Goal: Information Seeking & Learning: Learn about a topic

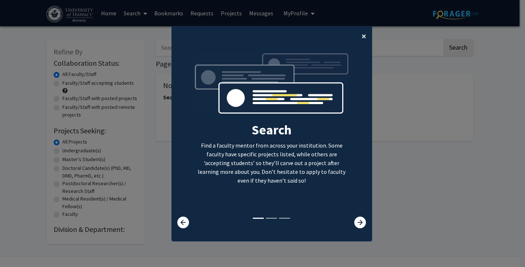
click at [358, 35] on button "×" at bounding box center [364, 36] width 16 height 20
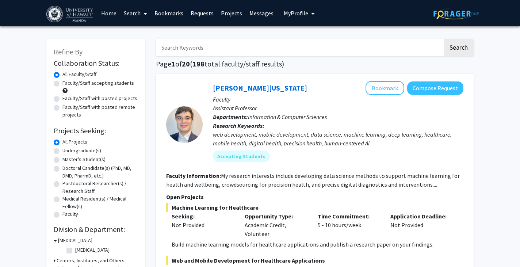
click at [86, 82] on label "Faculty/Staff accepting students" at bounding box center [98, 83] width 72 height 8
click at [67, 82] on input "Faculty/Staff accepting students" at bounding box center [64, 81] width 5 height 5
radio input "true"
click at [92, 150] on label "Undergraduate(s)" at bounding box center [81, 151] width 39 height 8
click at [67, 150] on input "Undergraduate(s)" at bounding box center [64, 149] width 5 height 5
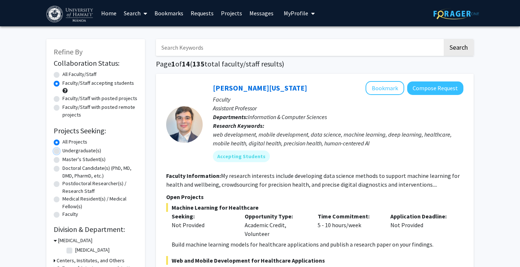
radio input "true"
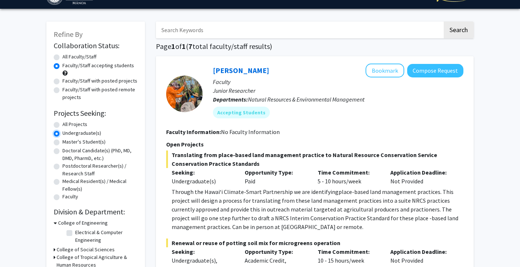
scroll to position [17, 0]
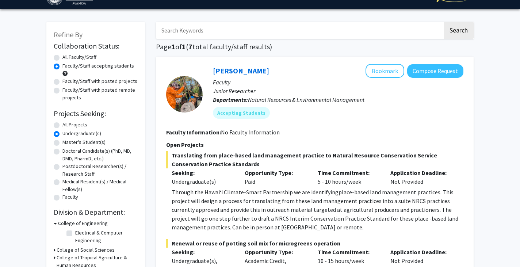
click at [74, 60] on label "All Faculty/Staff" at bounding box center [79, 57] width 34 height 8
click at [67, 58] on input "All Faculty/Staff" at bounding box center [64, 55] width 5 height 5
radio input "true"
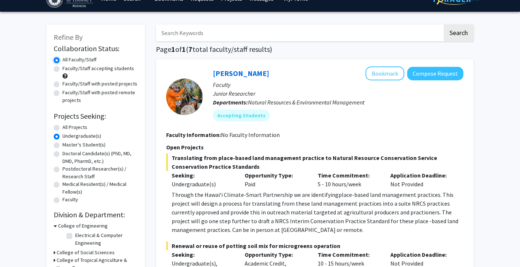
scroll to position [15, 0]
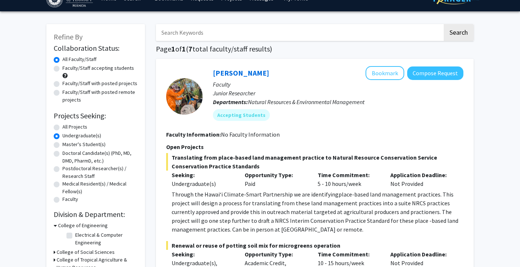
click at [76, 69] on label "Faculty/Staff accepting students" at bounding box center [98, 68] width 72 height 8
click at [67, 69] on input "Faculty/Staff accepting students" at bounding box center [64, 66] width 5 height 5
radio input "true"
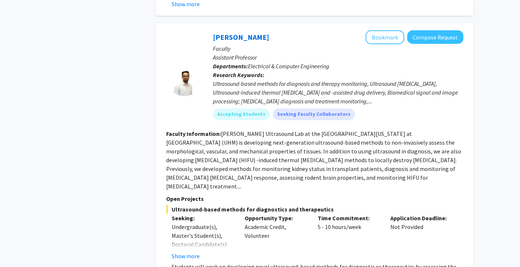
scroll to position [3162, 0]
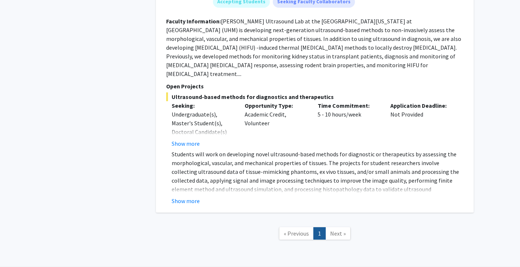
click at [334, 230] on span "Next »" at bounding box center [338, 233] width 16 height 7
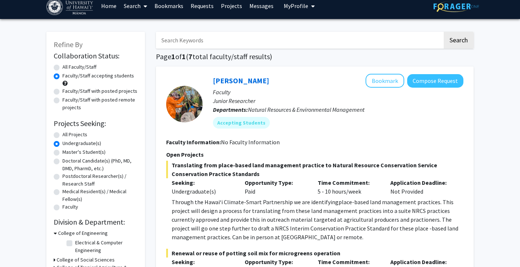
scroll to position [0, 0]
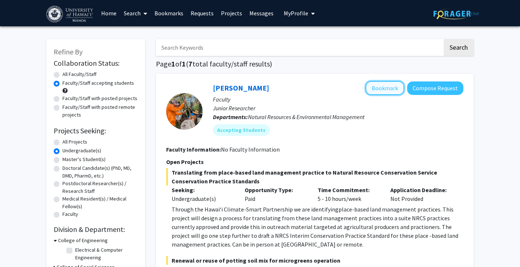
click at [394, 86] on button "Bookmark" at bounding box center [384, 88] width 39 height 14
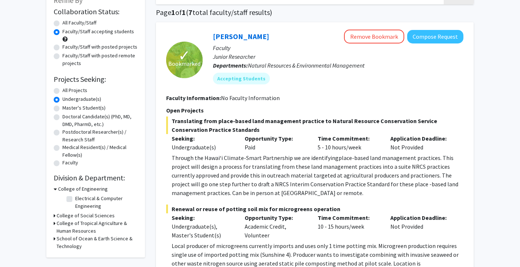
scroll to position [50, 0]
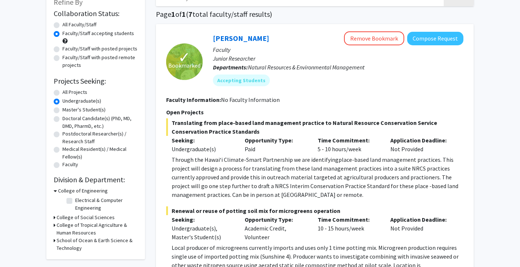
click at [63, 25] on label "All Faculty/Staff" at bounding box center [79, 25] width 34 height 8
click at [63, 25] on input "All Faculty/Staff" at bounding box center [64, 23] width 5 height 5
radio input "true"
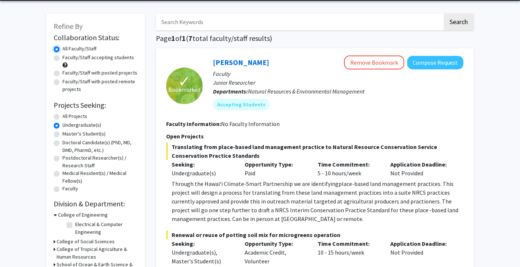
scroll to position [21, 0]
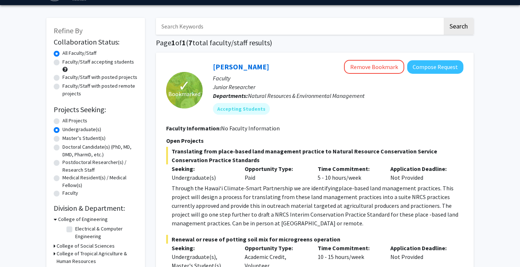
click at [81, 61] on label "Faculty/Staff accepting students" at bounding box center [98, 62] width 72 height 8
click at [67, 61] on input "Faculty/Staff accepting students" at bounding box center [64, 60] width 5 height 5
radio input "true"
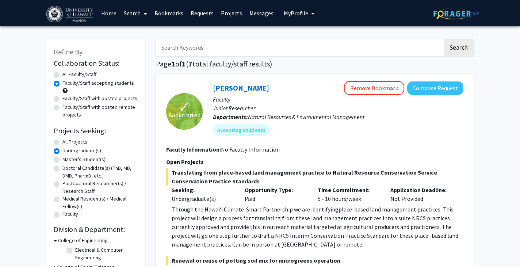
click at [75, 141] on label "All Projects" at bounding box center [74, 142] width 25 height 8
click at [67, 141] on input "All Projects" at bounding box center [64, 140] width 5 height 5
radio input "true"
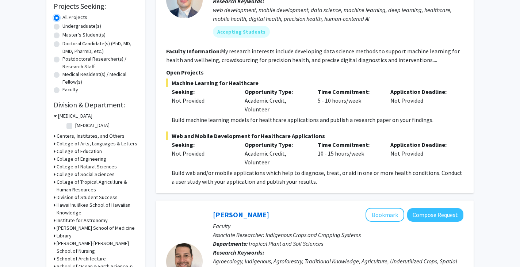
scroll to position [125, 0]
click at [76, 158] on h3 "College of Engineering" at bounding box center [82, 159] width 50 height 8
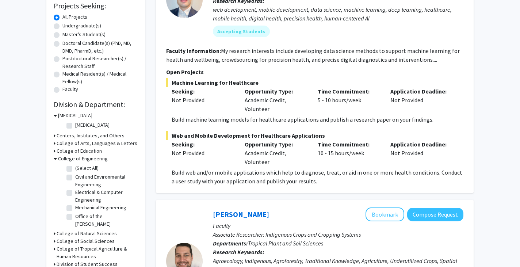
click at [81, 169] on label "(Select All)" at bounding box center [86, 168] width 23 height 8
click at [80, 169] on input "(Select All)" at bounding box center [77, 166] width 5 height 5
checkbox input "true"
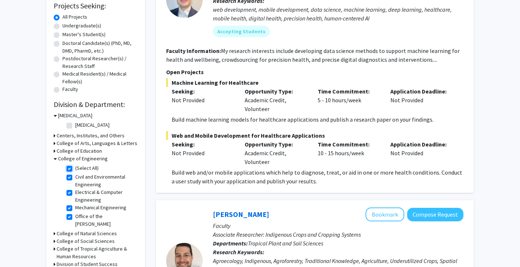
checkbox input "true"
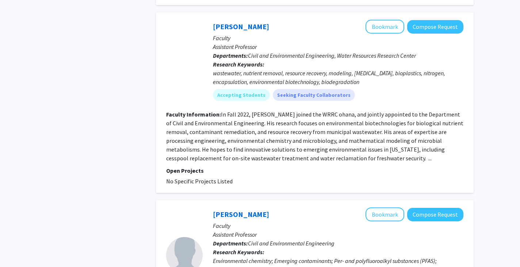
scroll to position [639, 0]
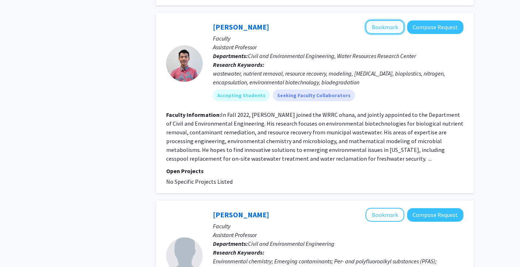
click at [383, 20] on button "Bookmark" at bounding box center [384, 27] width 39 height 14
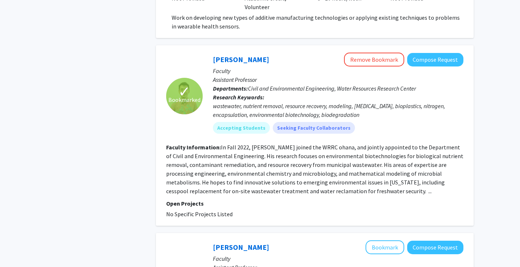
scroll to position [607, 0]
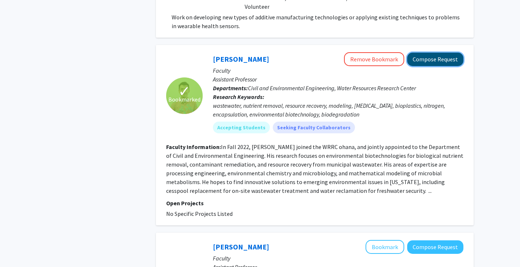
click at [434, 53] on button "Compose Request" at bounding box center [435, 60] width 56 height 14
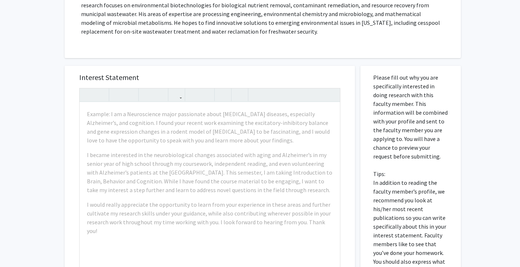
scroll to position [158, 0]
click at [346, 176] on div "Interest Statement Example: I am a Neuroscience major passionate about neurodeg…" at bounding box center [210, 175] width 276 height 218
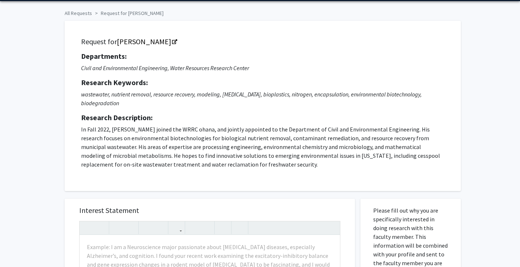
scroll to position [23, 0]
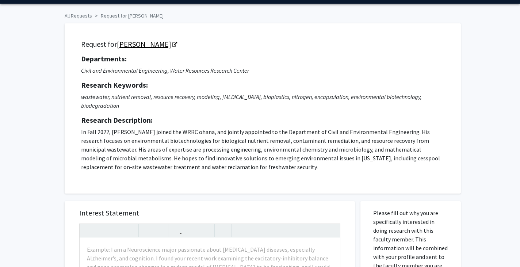
click at [172, 46] on icon "Opens in a new tab" at bounding box center [174, 44] width 5 height 5
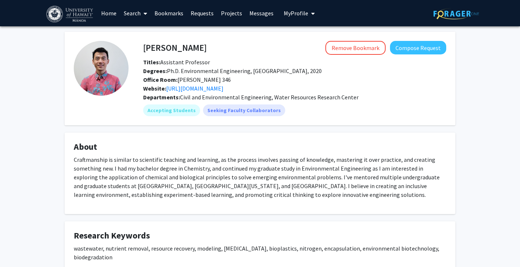
drag, startPoint x: 232, startPoint y: 87, endPoint x: 257, endPoint y: 91, distance: 25.5
click at [257, 91] on div "Website: [URL][DOMAIN_NAME]" at bounding box center [295, 88] width 314 height 9
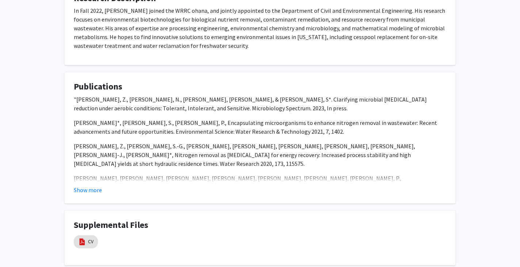
scroll to position [312, 0]
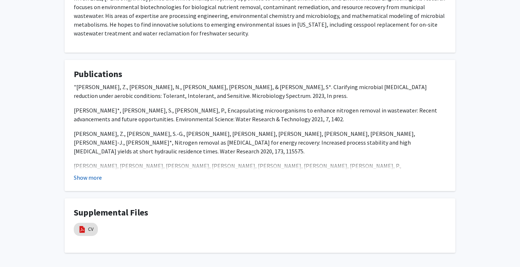
click at [93, 180] on button "Show more" at bounding box center [88, 177] width 28 height 9
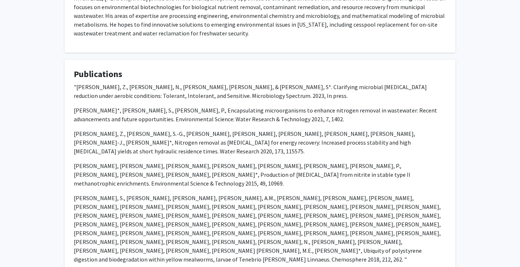
click at [167, 85] on p ""[PERSON_NAME], Z., [PERSON_NAME], N., [PERSON_NAME], [PERSON_NAME], & [PERSON_…" at bounding box center [260, 91] width 372 height 18
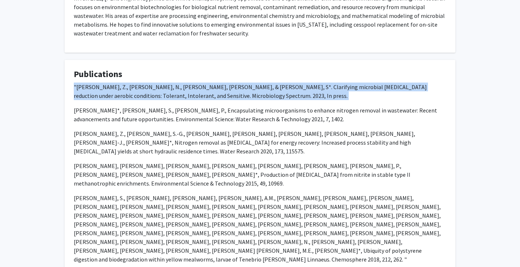
click at [167, 85] on p ""[PERSON_NAME], Z., [PERSON_NAME], N., [PERSON_NAME], [PERSON_NAME], & [PERSON_…" at bounding box center [260, 91] width 372 height 18
copy p ""[PERSON_NAME], Z., [PERSON_NAME], N., [PERSON_NAME], [PERSON_NAME], & [PERSON_…"
